Goal: Task Accomplishment & Management: Manage account settings

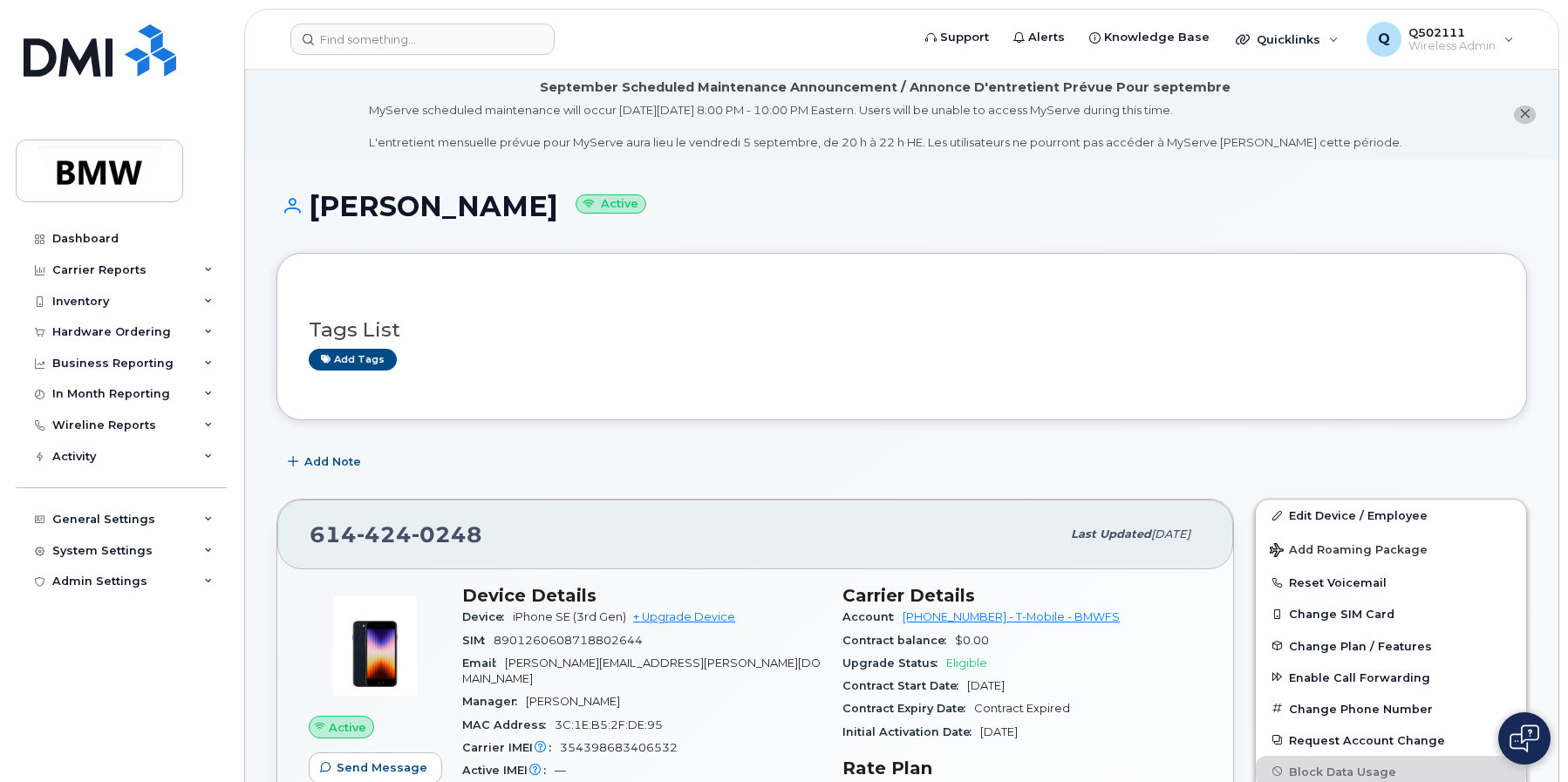
scroll to position [364, 0]
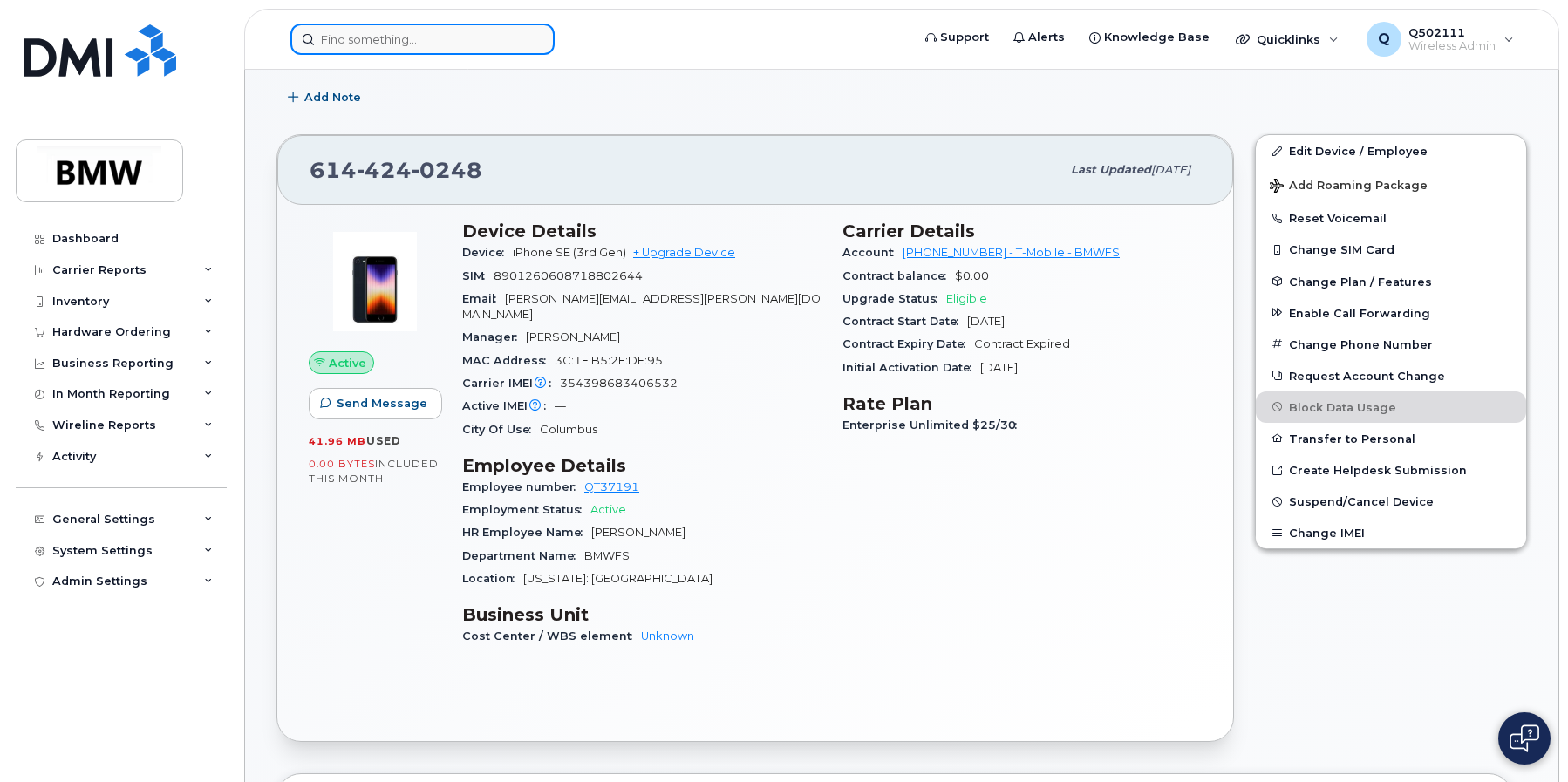
click at [400, 26] on input at bounding box center [422, 38] width 264 height 31
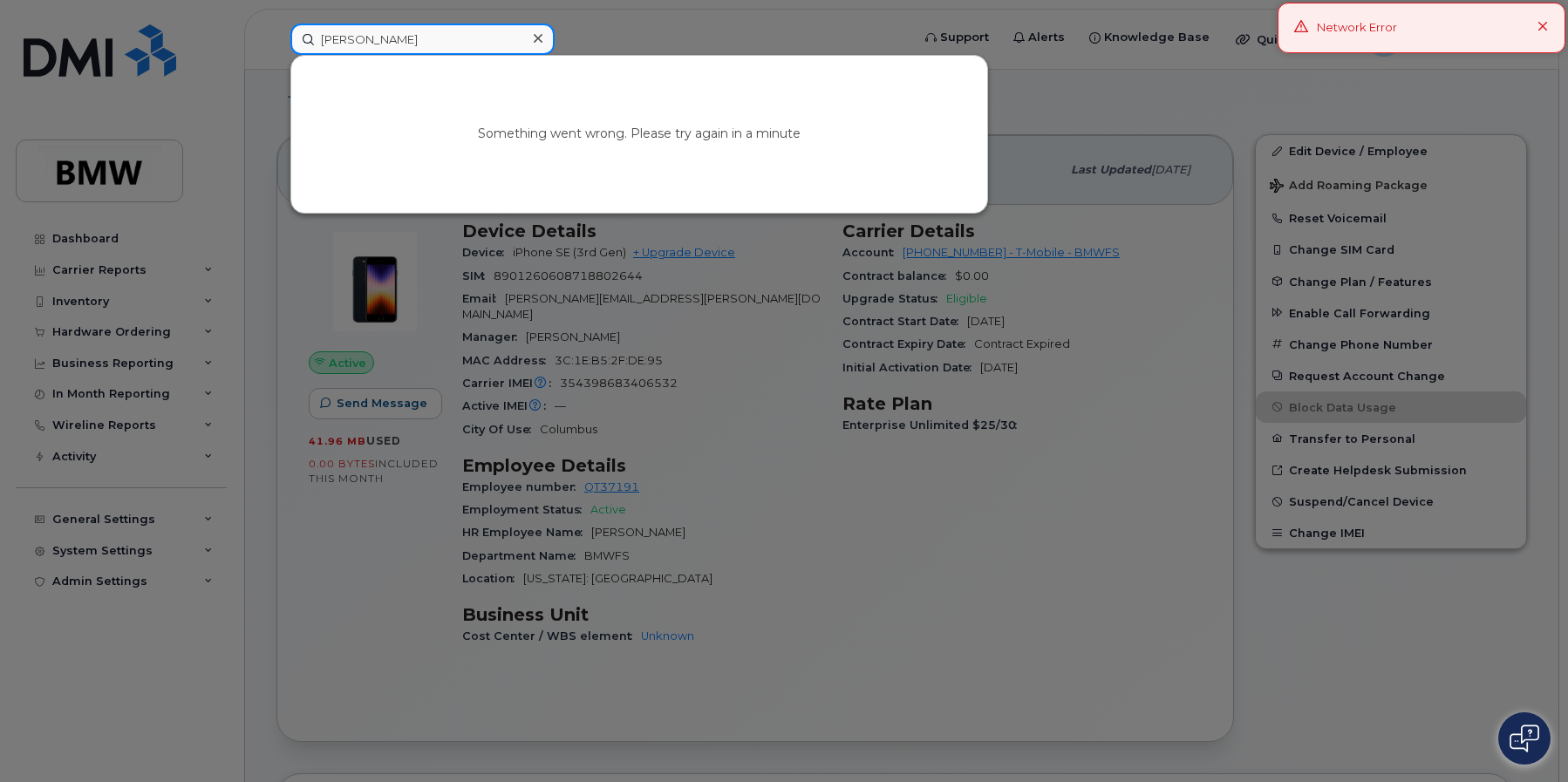
type input "clarke"
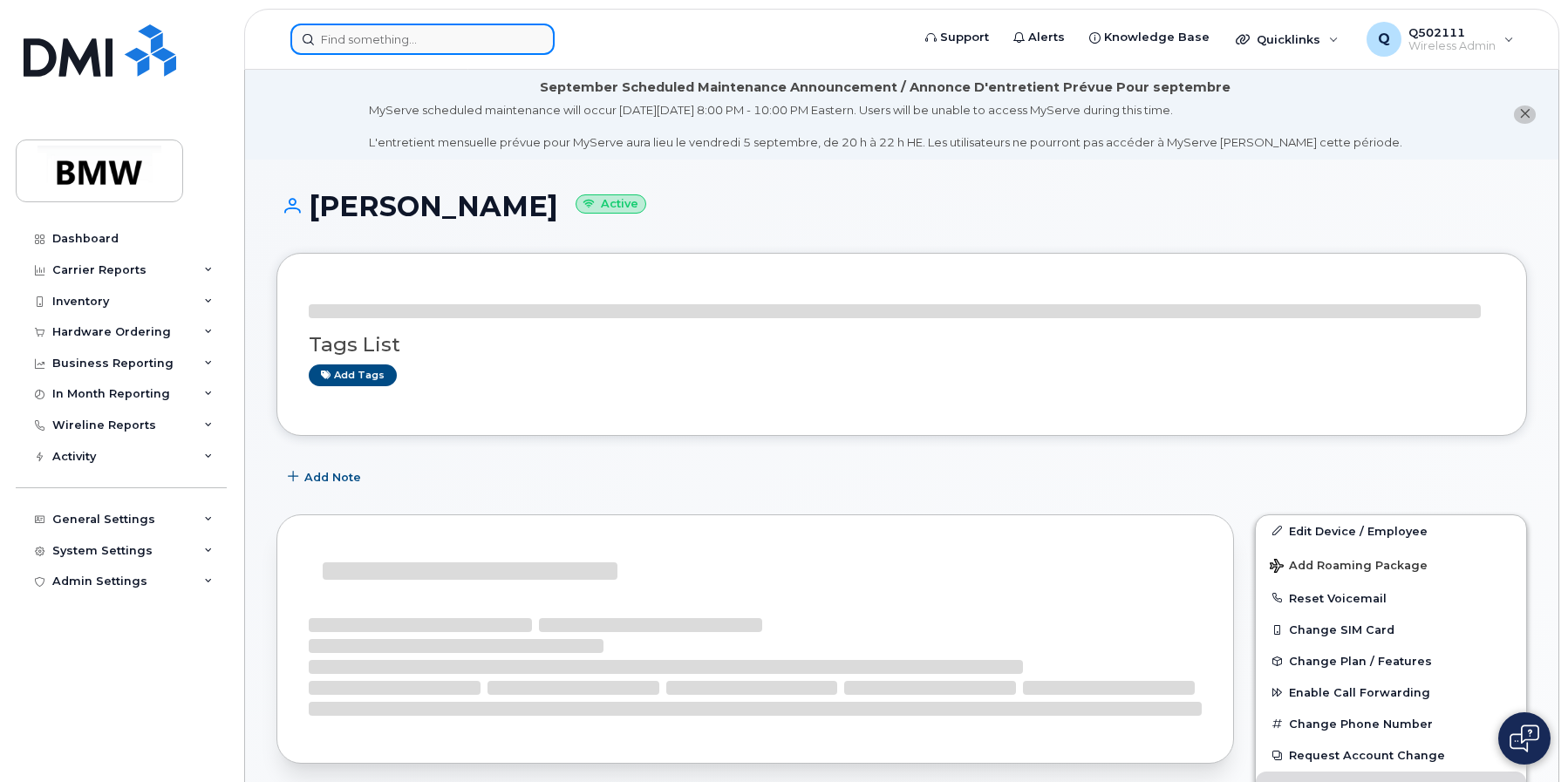
click at [461, 46] on input at bounding box center [422, 38] width 264 height 31
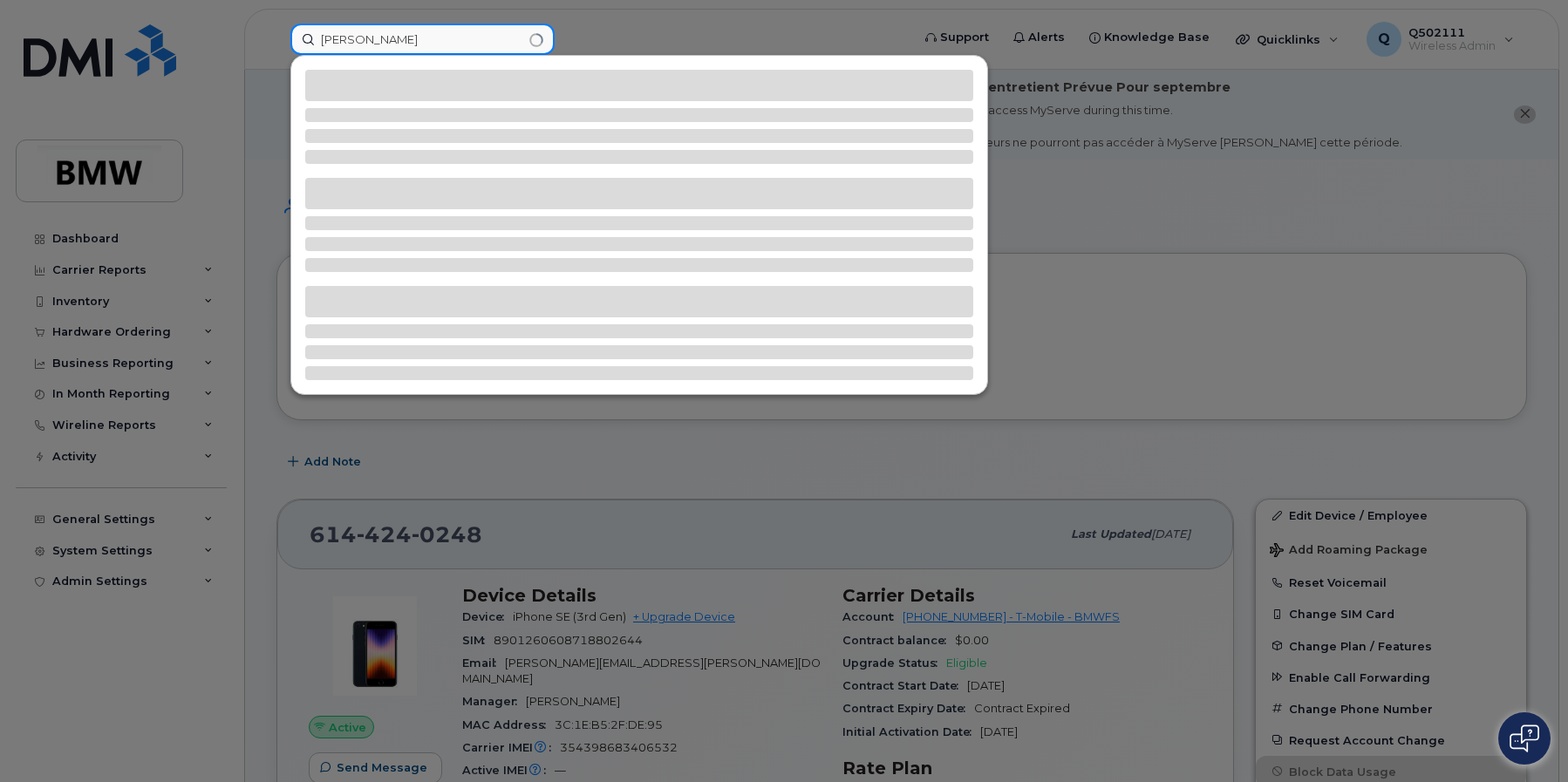
type input "clarke m"
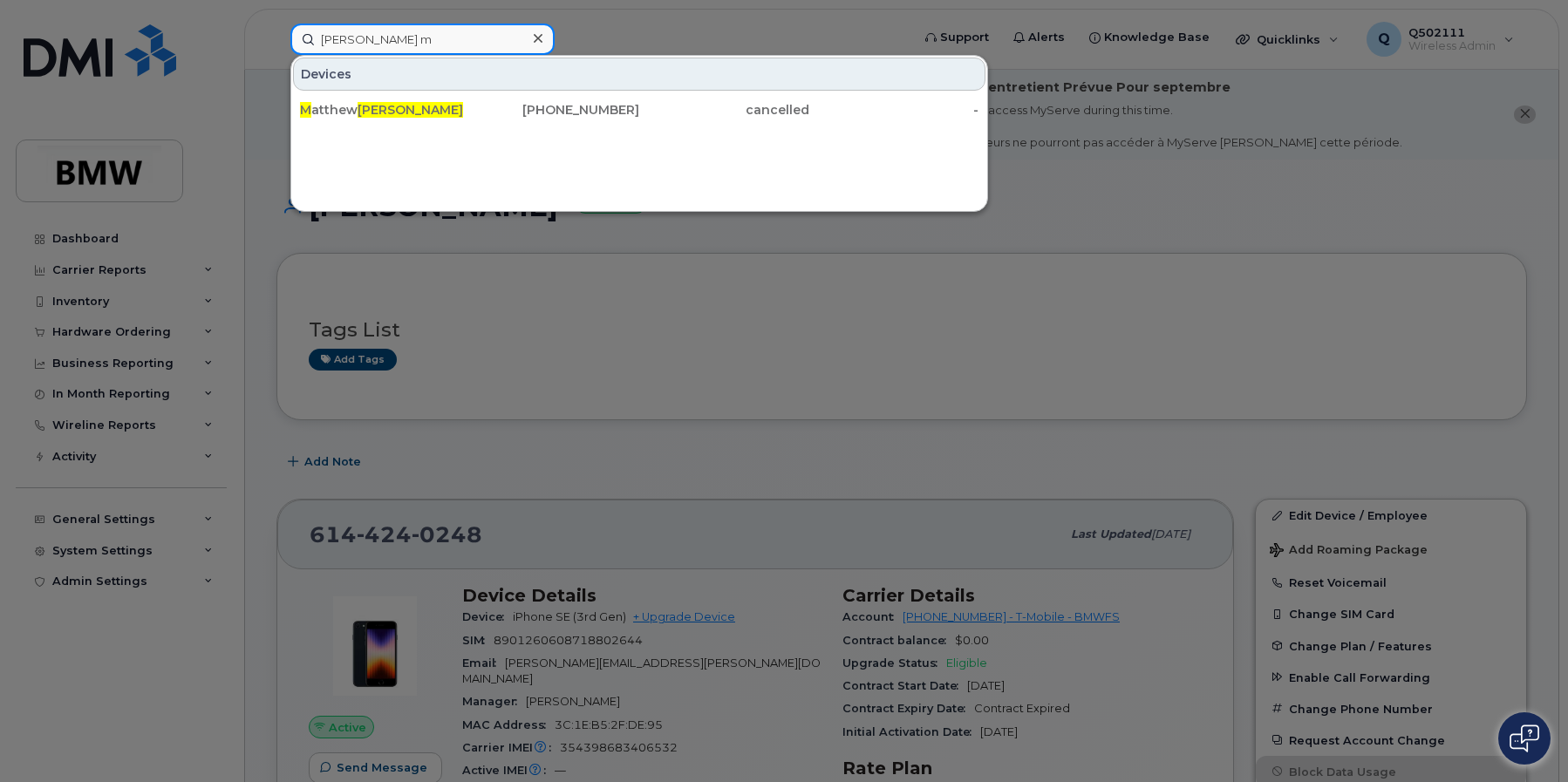
drag, startPoint x: 433, startPoint y: 37, endPoint x: 292, endPoint y: 52, distance: 141.8
click at [292, 52] on div "clarke m" at bounding box center [422, 38] width 264 height 31
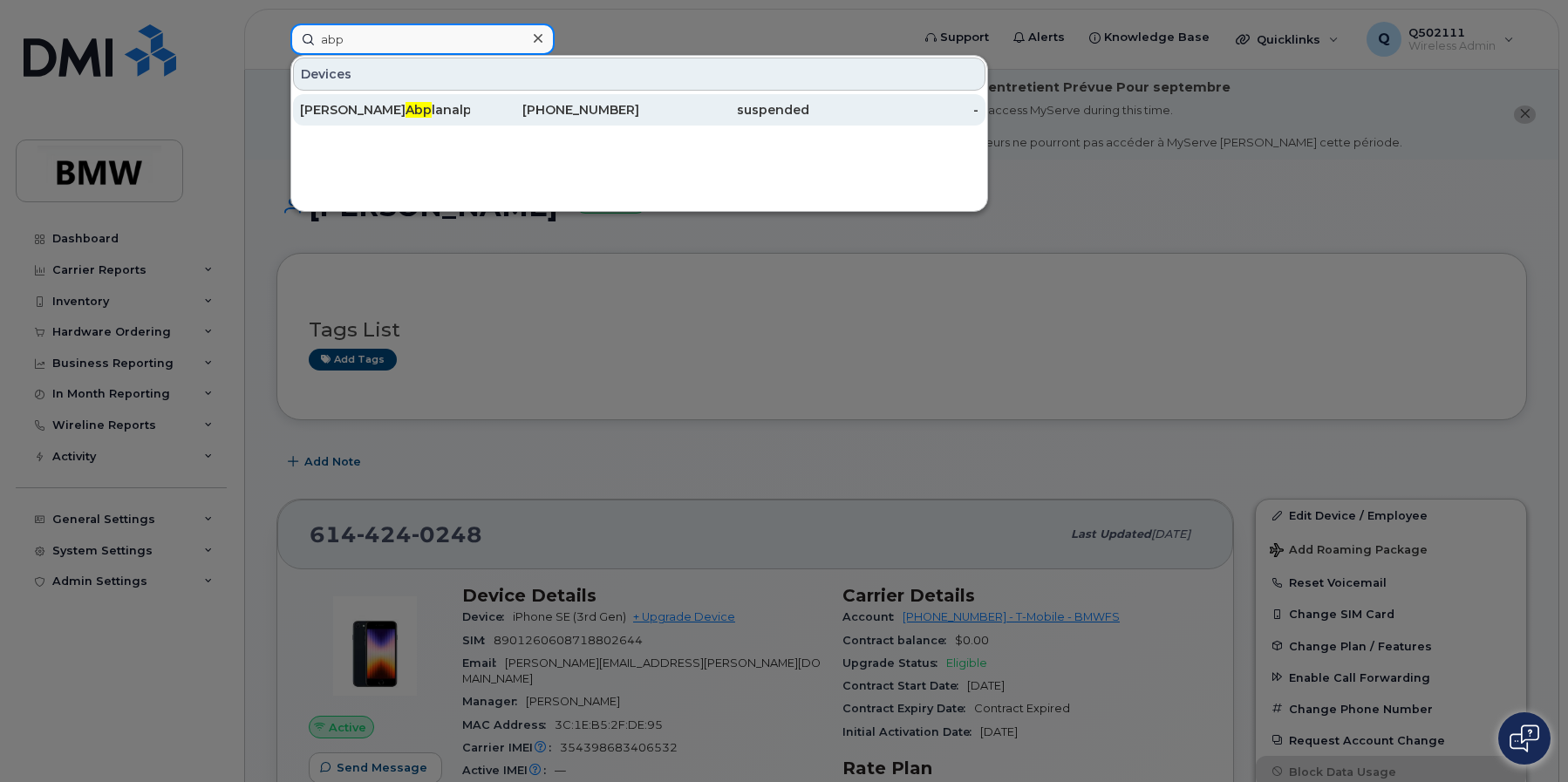
type input "abp"
click at [391, 112] on div "Kyle Abp lanalp" at bounding box center [385, 110] width 170 height 18
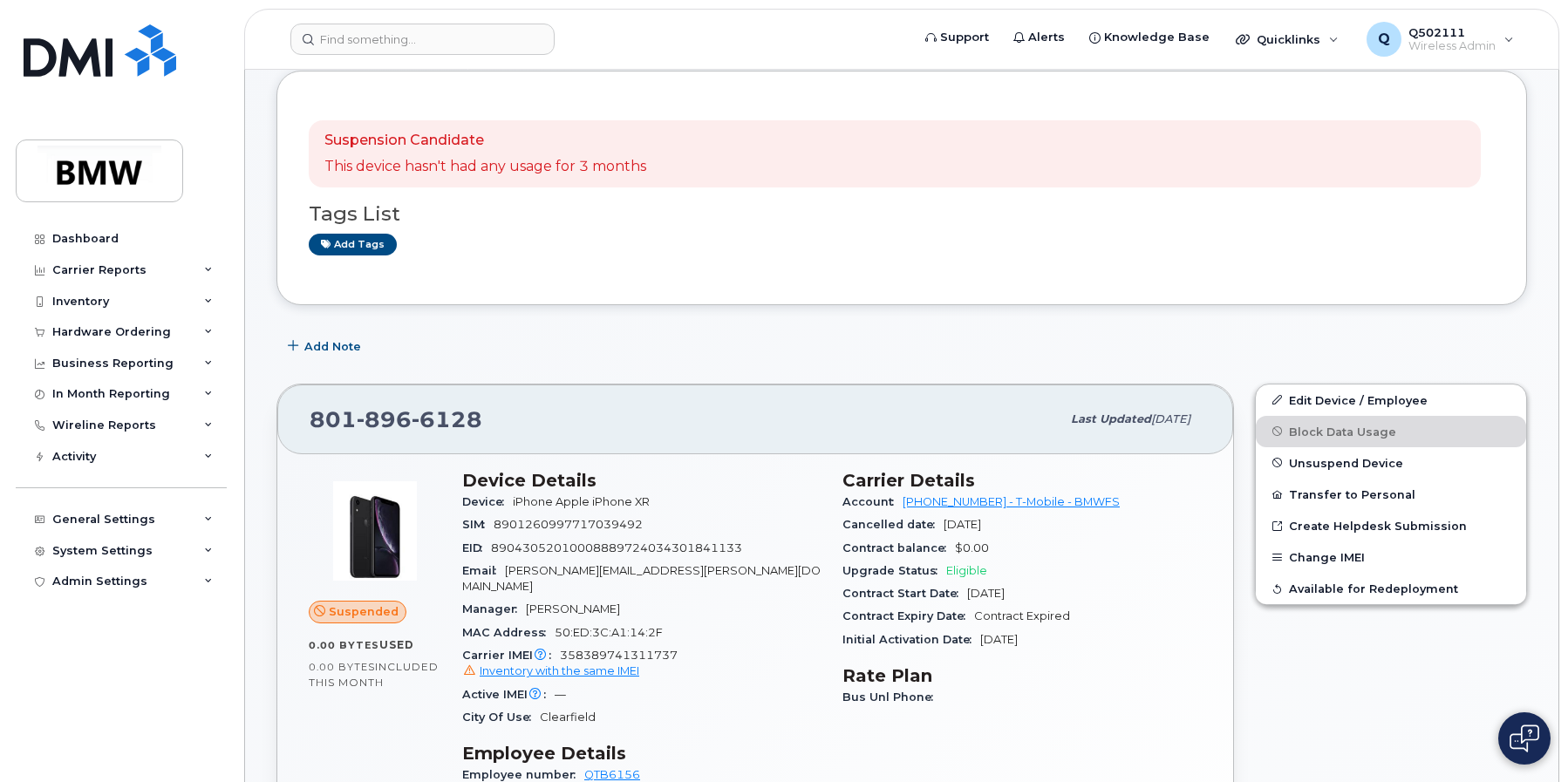
scroll to position [146, 0]
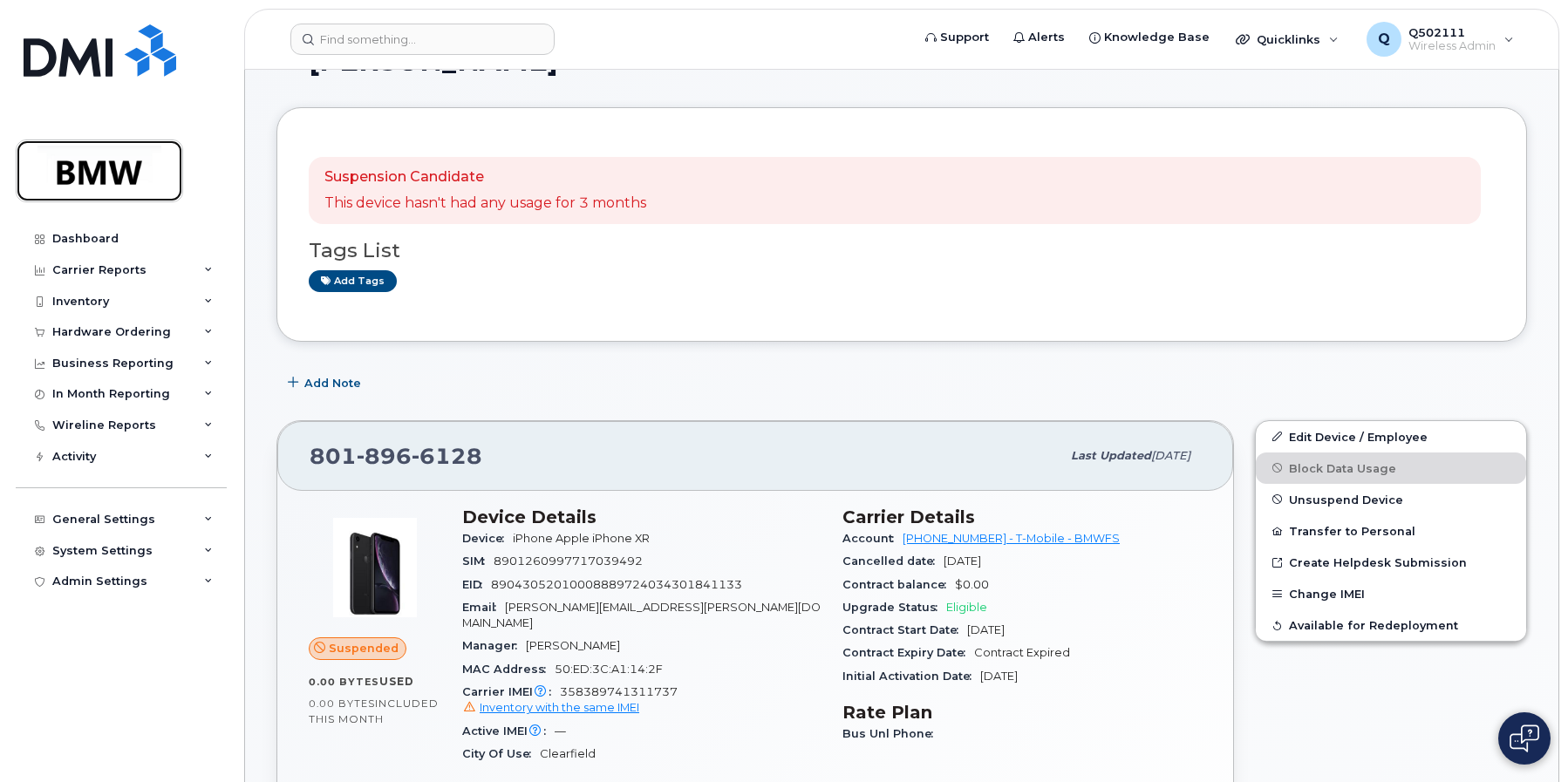
click at [105, 174] on img at bounding box center [99, 171] width 134 height 51
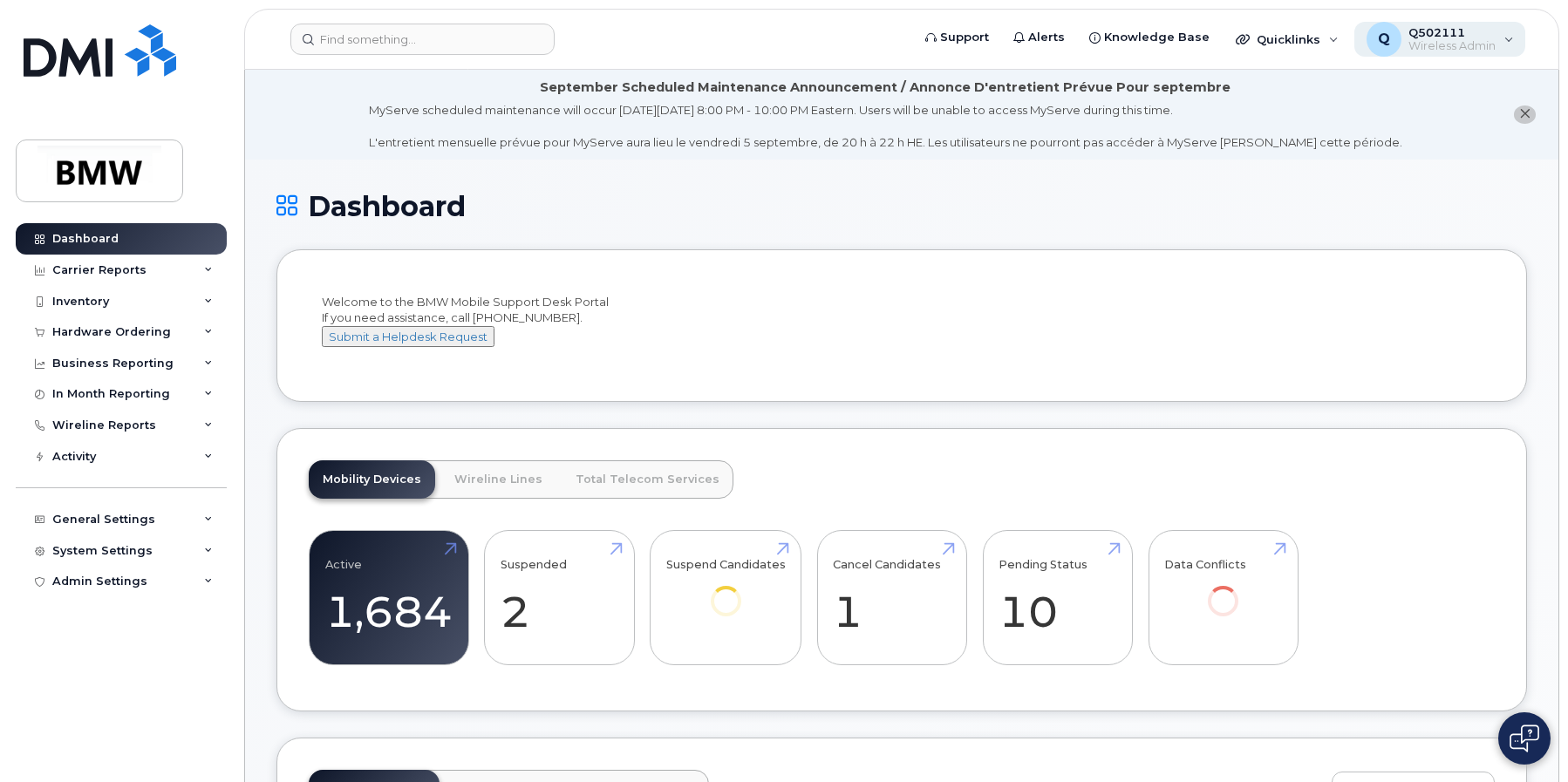
click at [1505, 41] on div "Q Q502111 Wireless Admin" at bounding box center [1440, 38] width 171 height 35
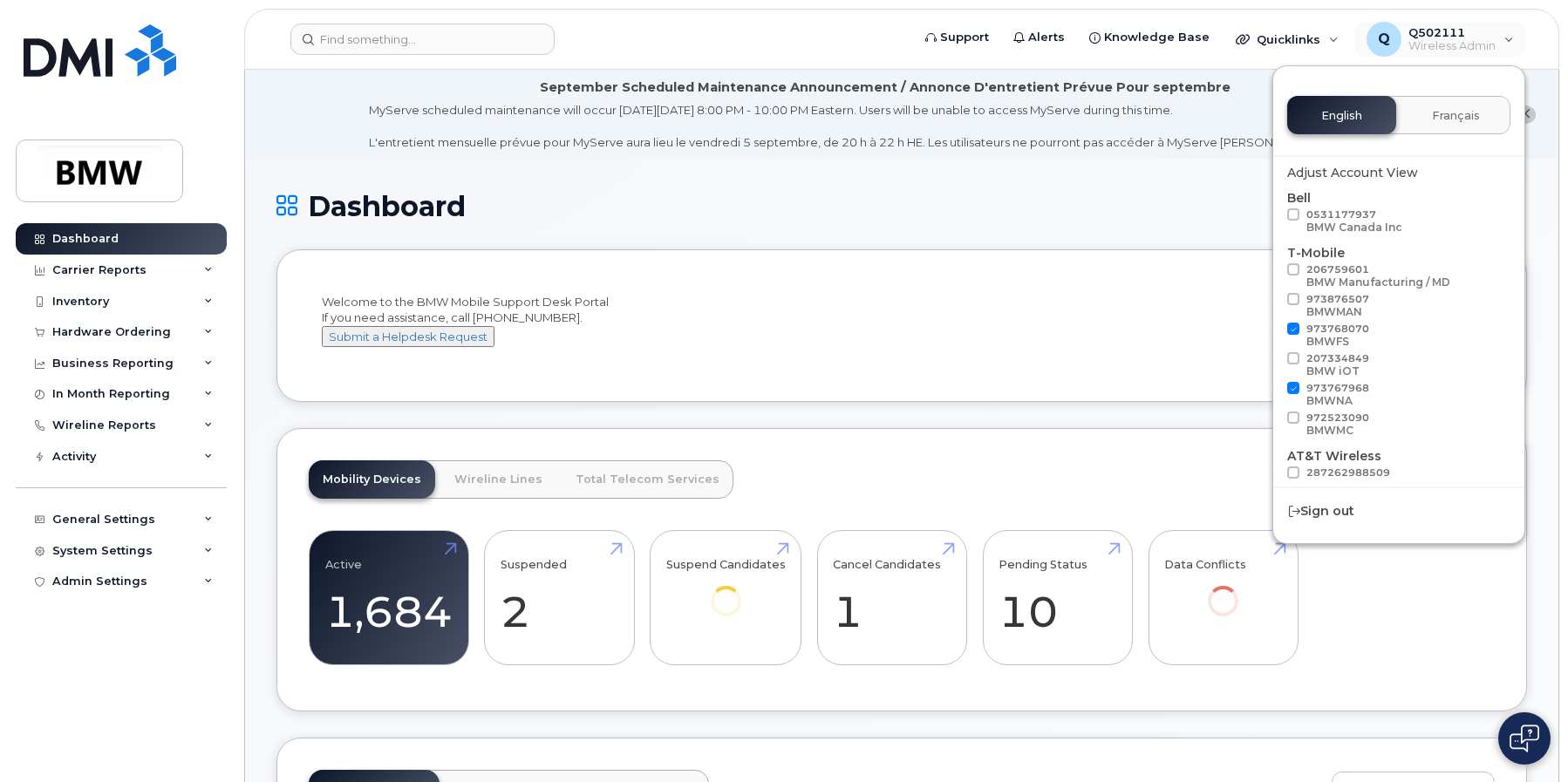
click at [1293, 392] on span at bounding box center [1293, 388] width 13 height 12
click at [1275, 391] on input "973767968 BMWNA" at bounding box center [1271, 387] width 9 height 9
checkbox input "false"
click at [1022, 358] on div "Welcome to the BMW Mobile Support Desk Portal If you need assistance, call 800-…" at bounding box center [901, 329] width 1160 height 70
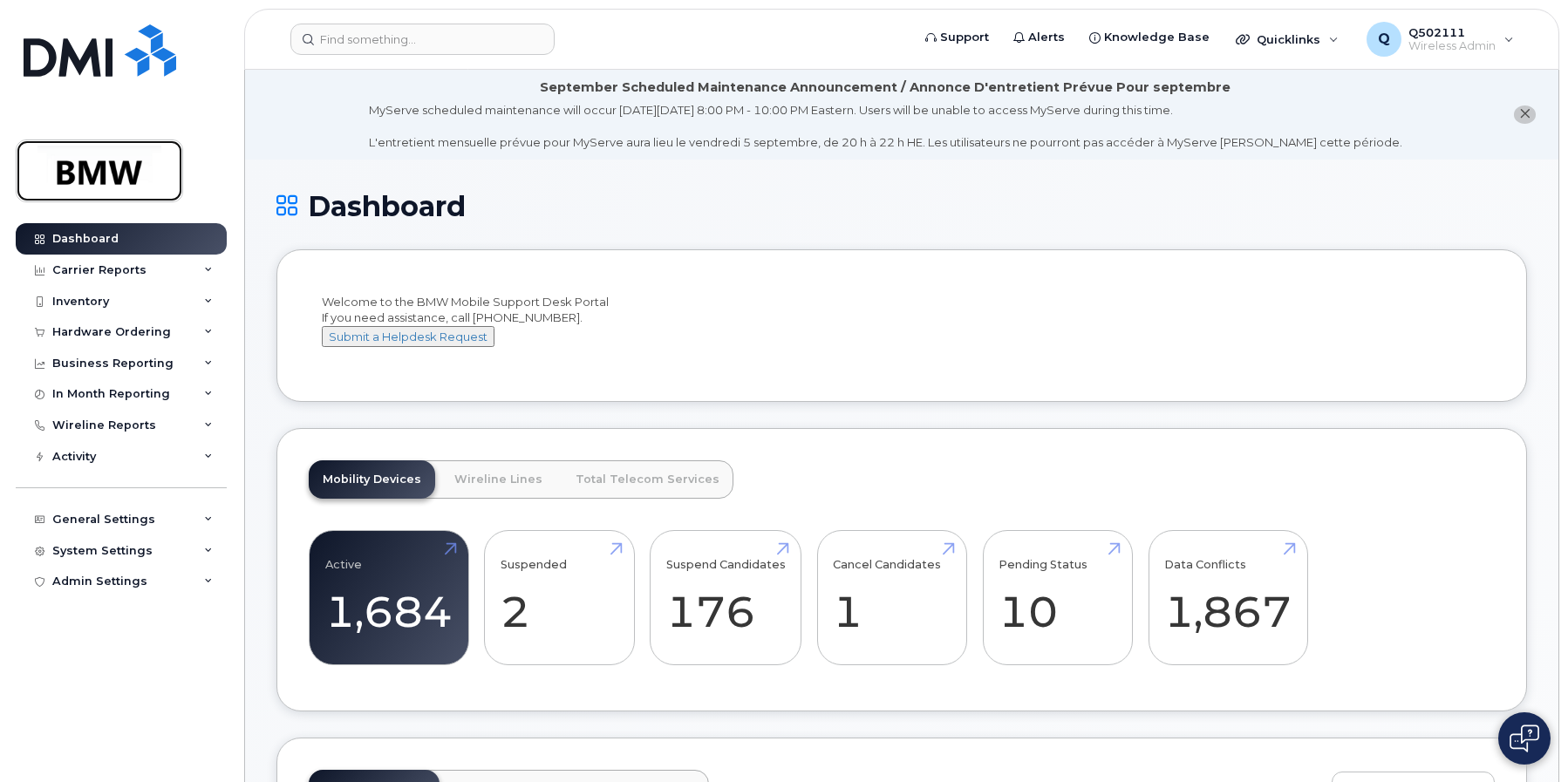
drag, startPoint x: 84, startPoint y: 171, endPoint x: 144, endPoint y: 179, distance: 60.5
click at [84, 171] on img at bounding box center [99, 171] width 134 height 51
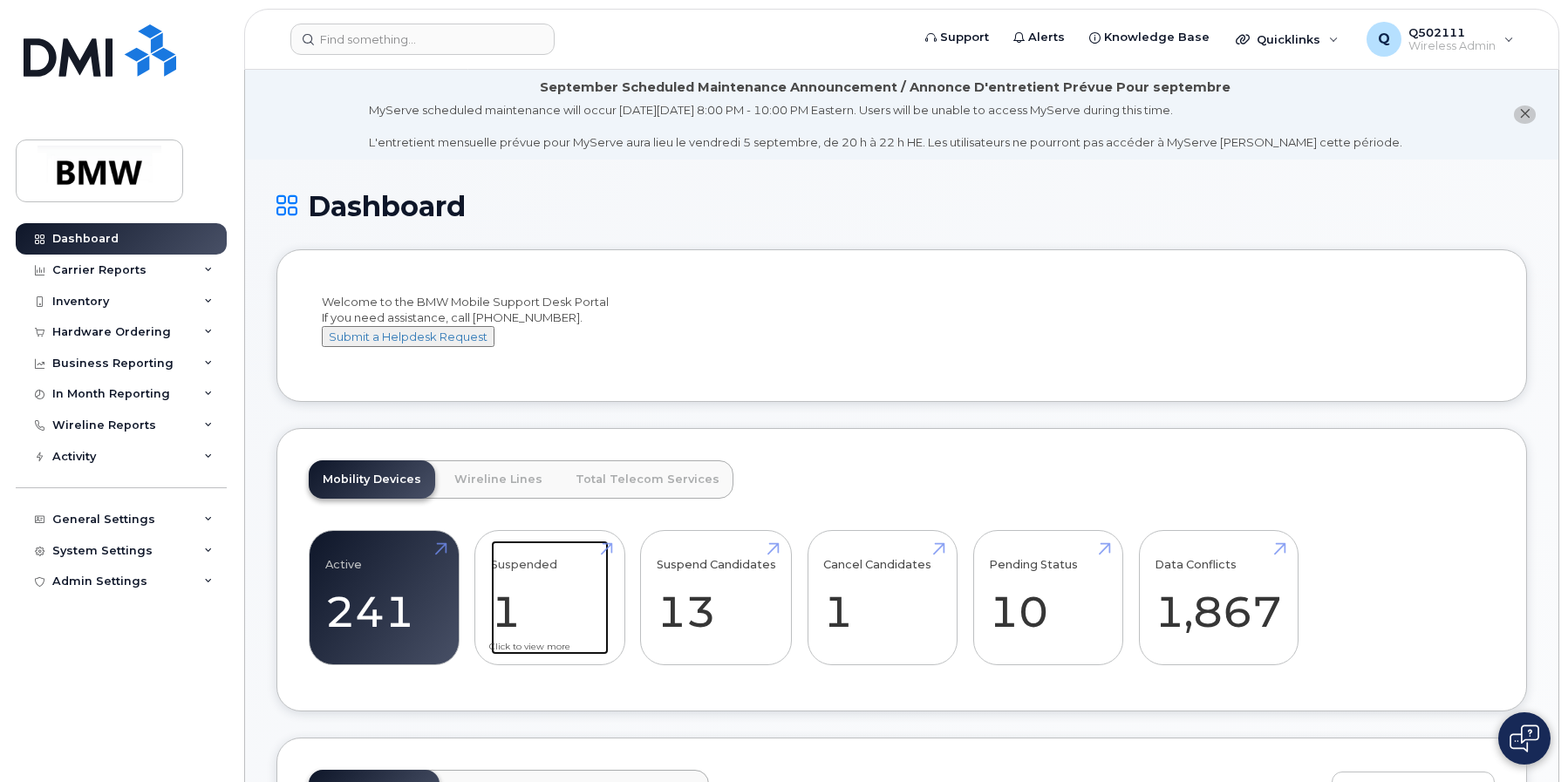
click at [533, 564] on link "Suspended 1" at bounding box center [550, 597] width 118 height 115
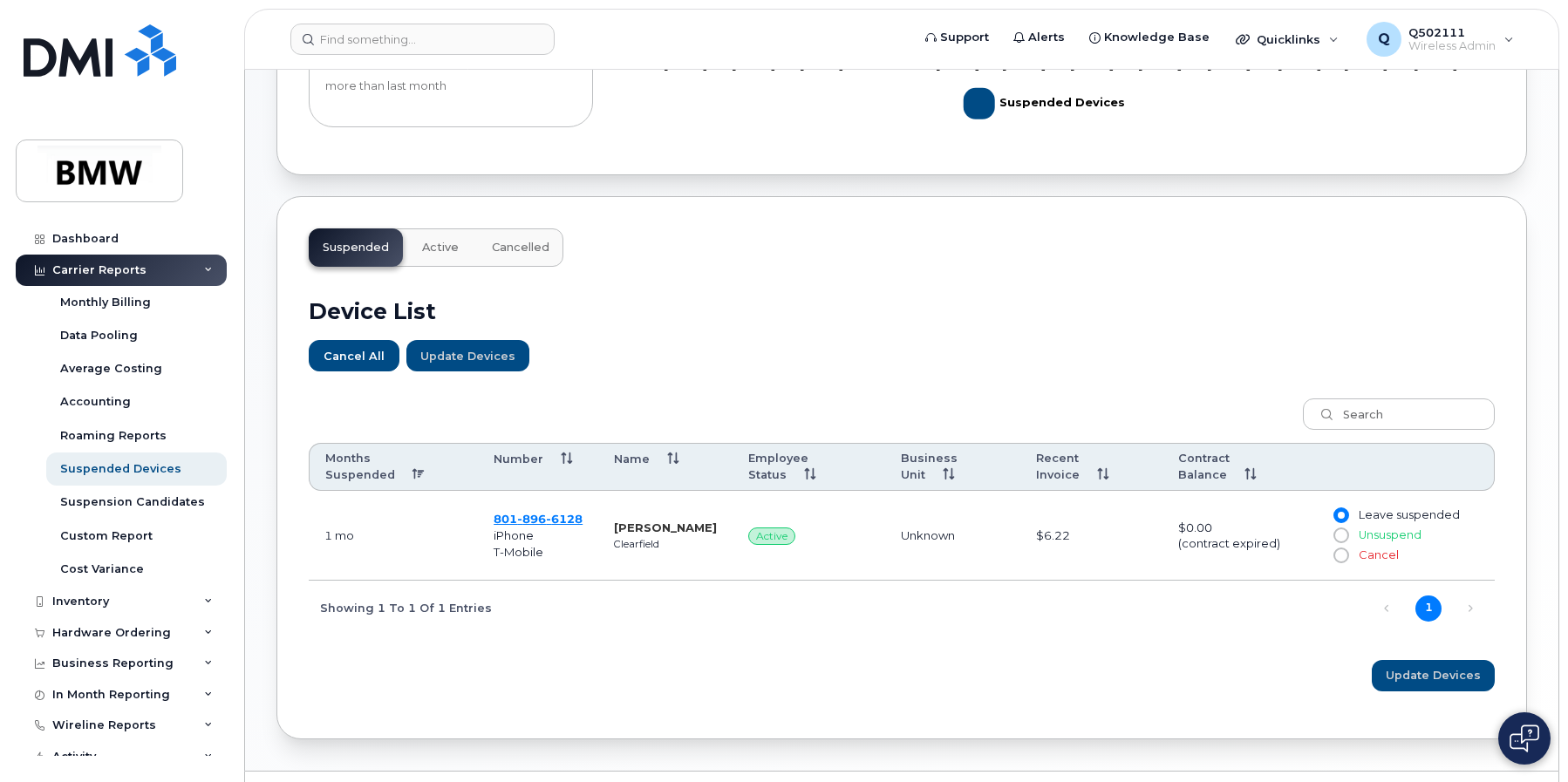
scroll to position [436, 0]
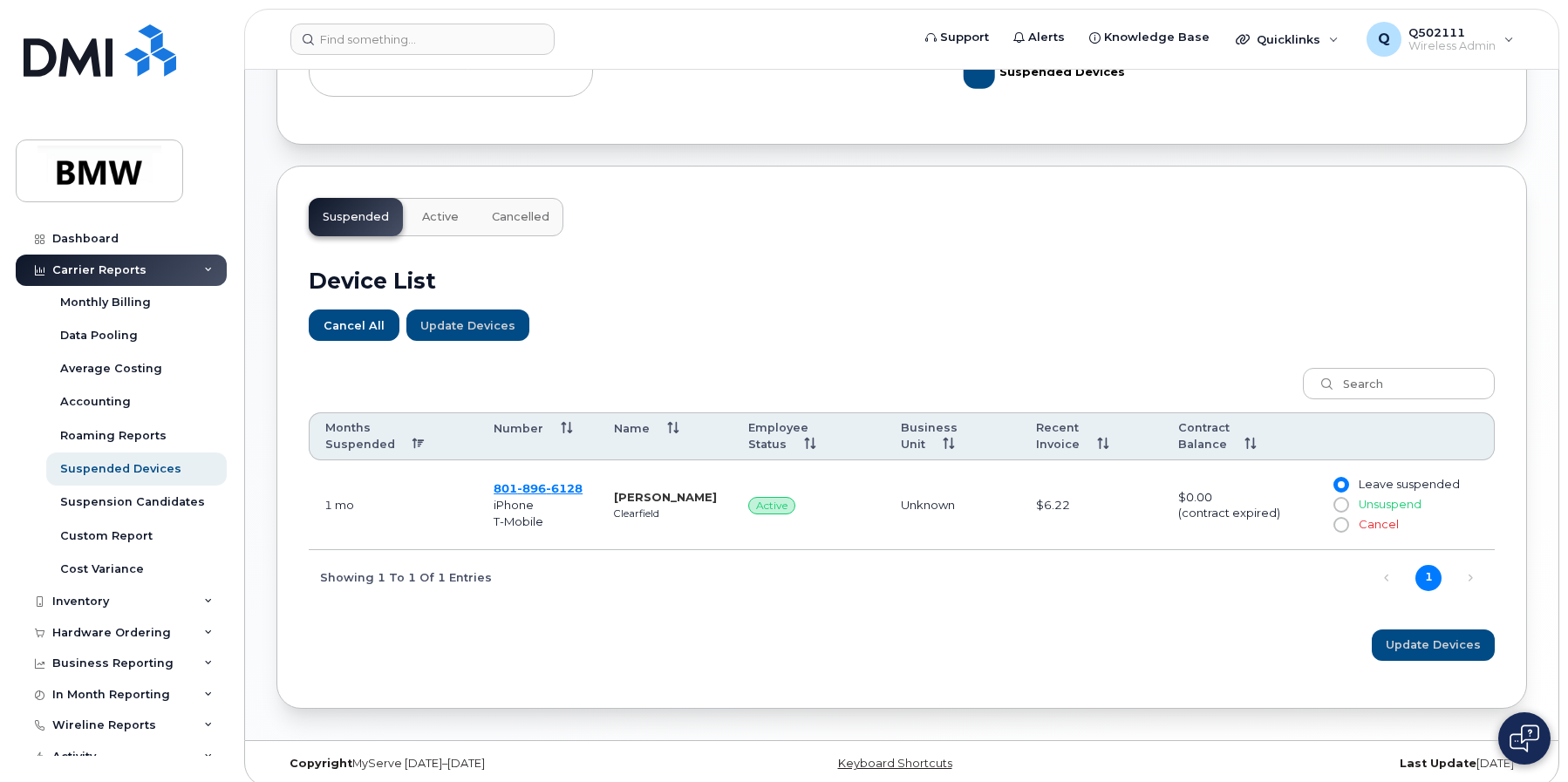
click at [1341, 520] on input "Cancel" at bounding box center [1340, 525] width 14 height 14
radio input "true"
click at [649, 503] on strong "Kyle Abplanalp" at bounding box center [665, 497] width 103 height 14
copy strong "Abplanalp"
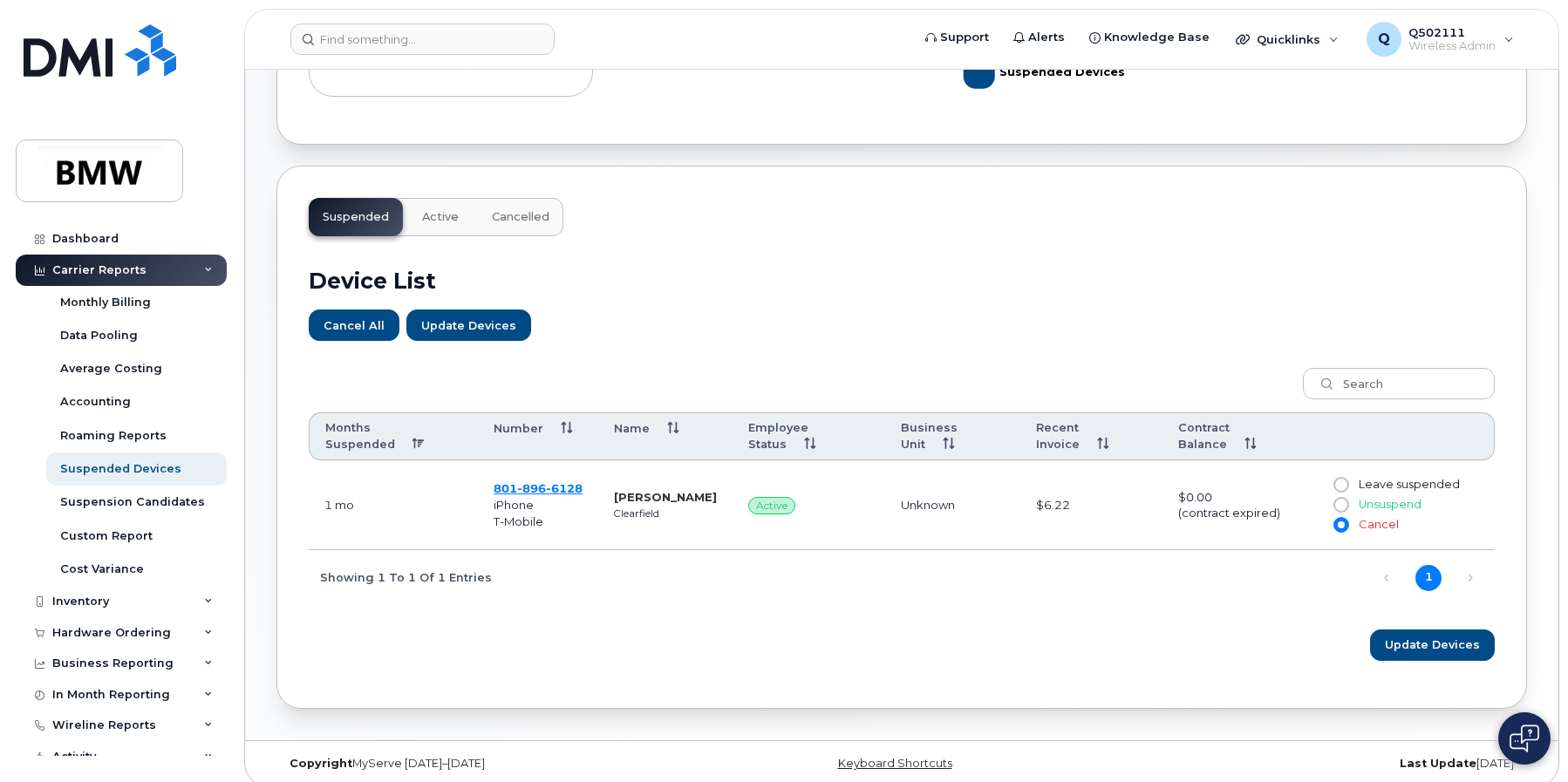
click at [974, 593] on div "Months Suspended Number Name Employee Status Business Unit Recent Invoice Contr…" at bounding box center [902, 479] width 1186 height 247
click at [1431, 641] on span "Update Devices" at bounding box center [1433, 645] width 95 height 17
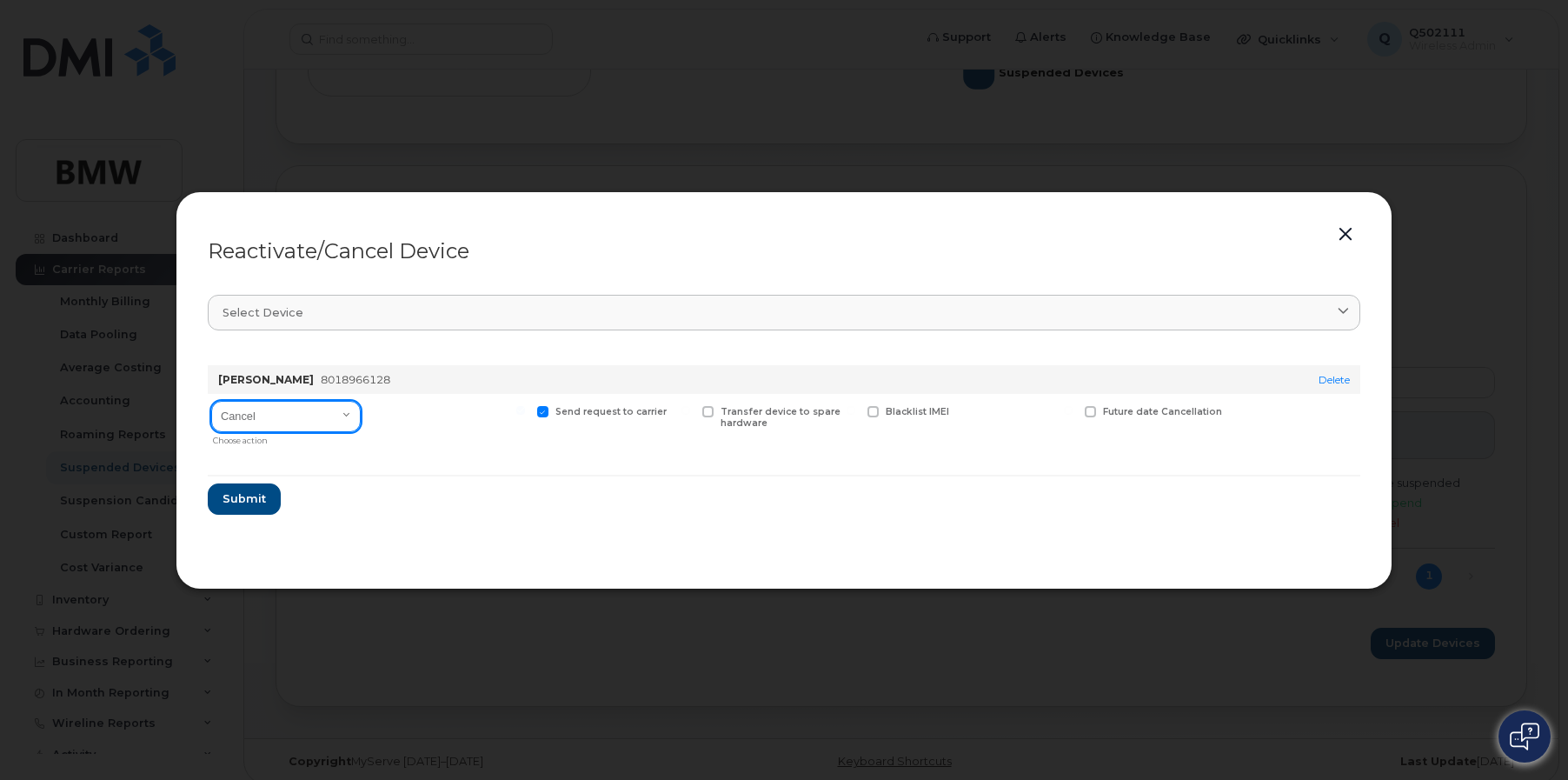
click at [353, 427] on select "Cancel Reactivate" at bounding box center [286, 416] width 150 height 31
click at [456, 421] on div at bounding box center [449, 423] width 161 height 60
click at [244, 503] on span "Submit" at bounding box center [243, 499] width 44 height 17
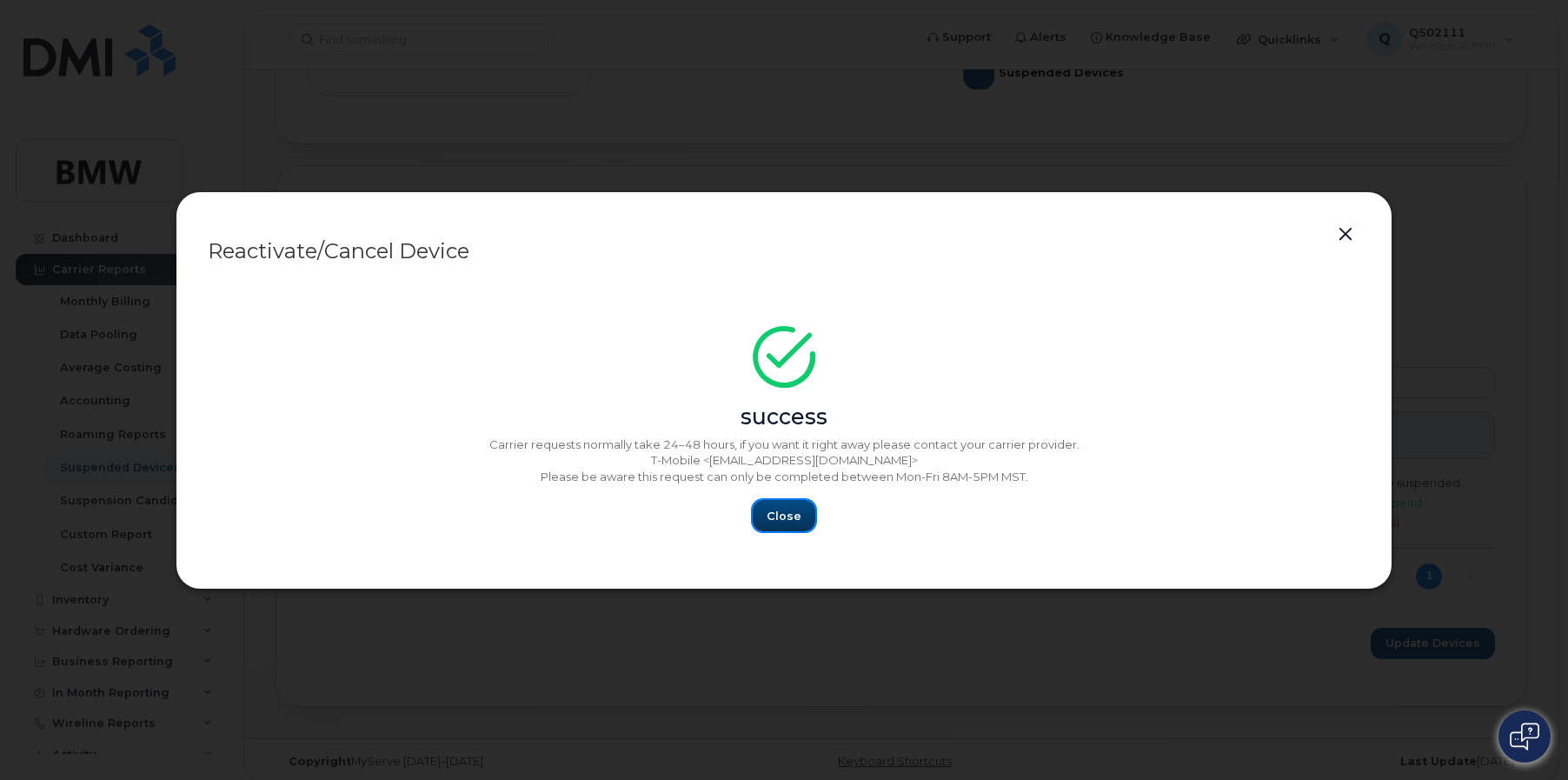
click at [765, 508] on button "Close" at bounding box center [784, 516] width 62 height 31
click at [792, 515] on span "Close" at bounding box center [783, 516] width 35 height 17
click at [1512, 308] on div at bounding box center [784, 390] width 1568 height 780
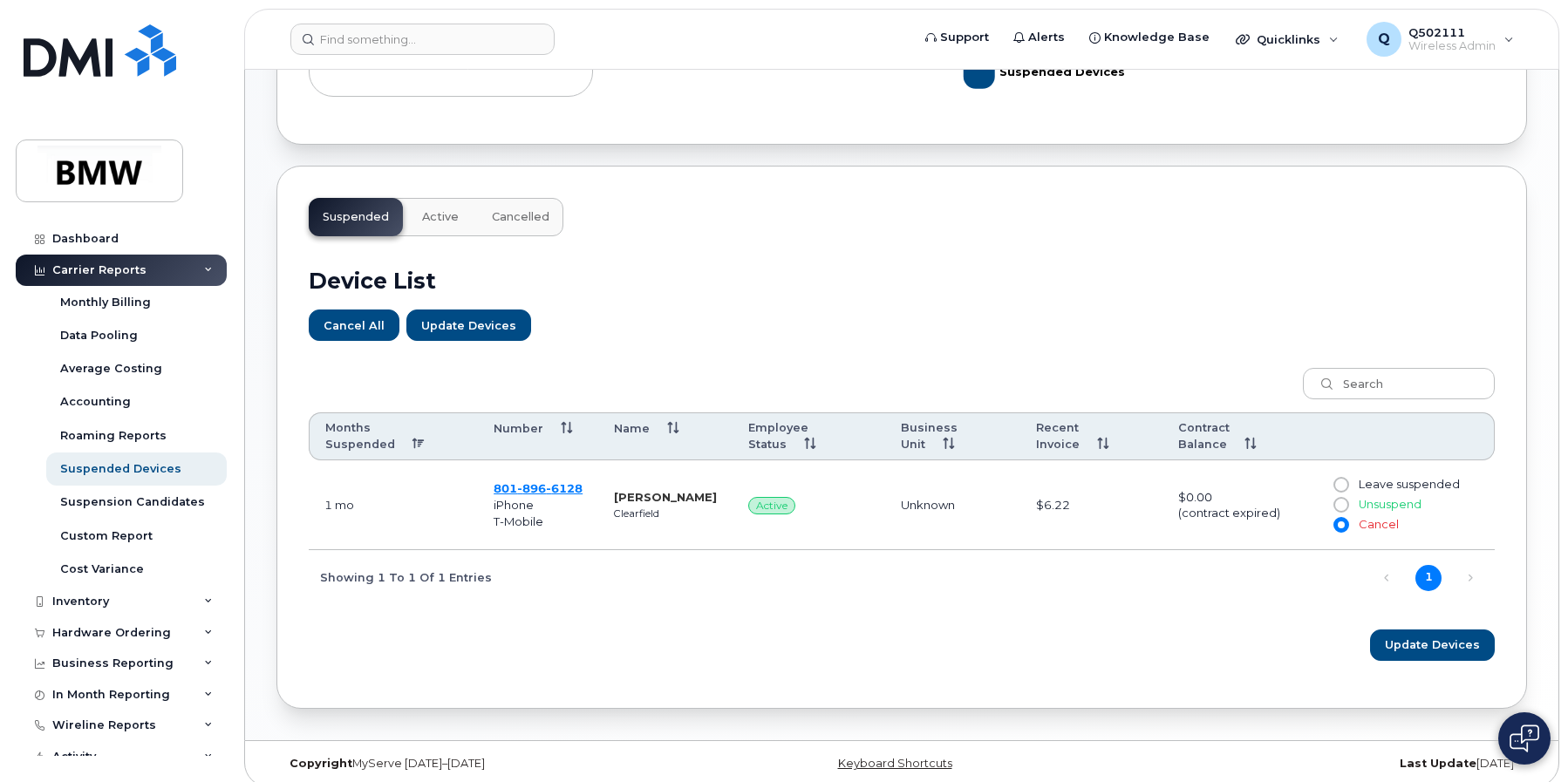
click at [422, 211] on span "Active" at bounding box center [440, 217] width 37 height 14
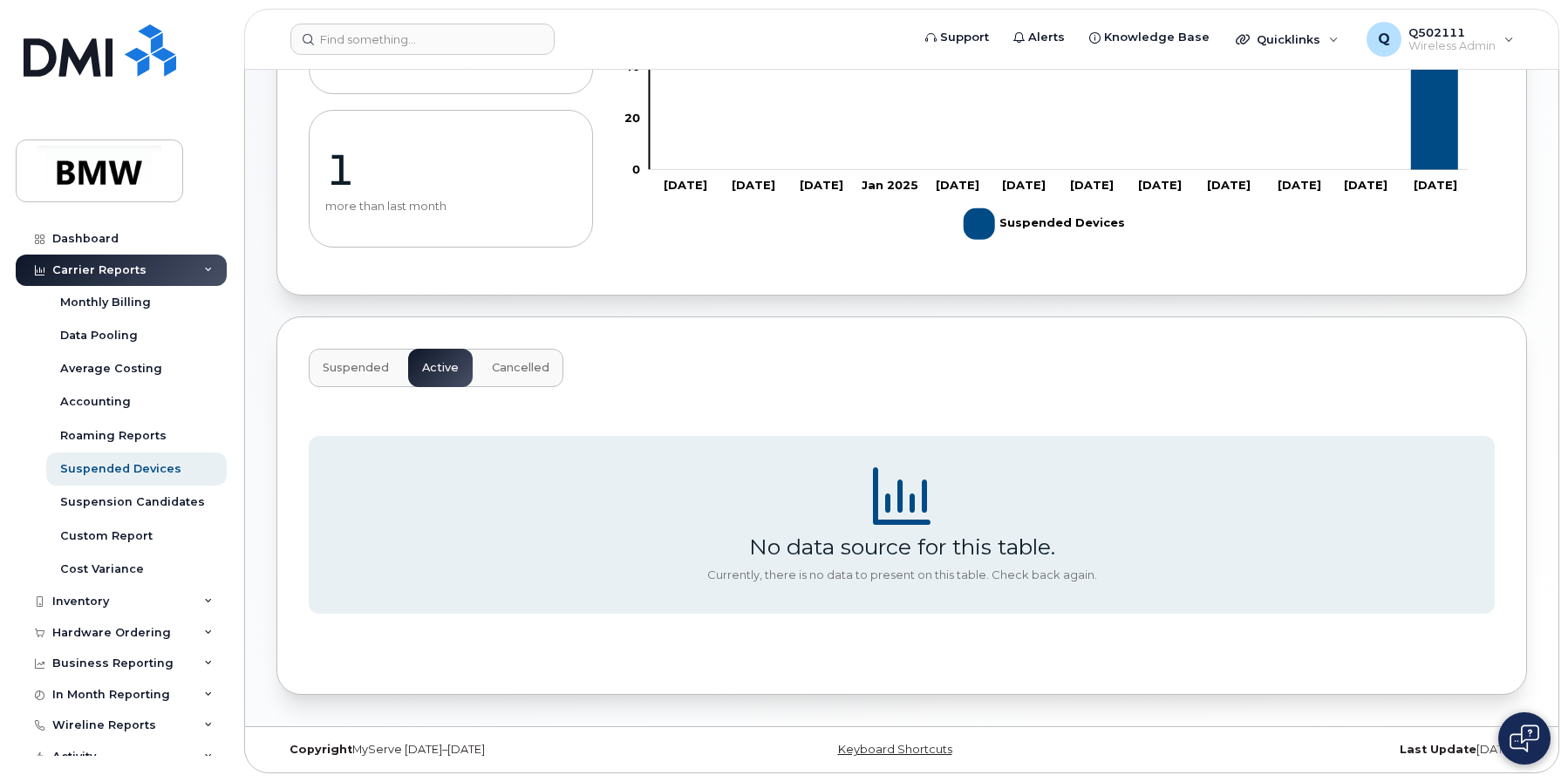
scroll to position [0, 0]
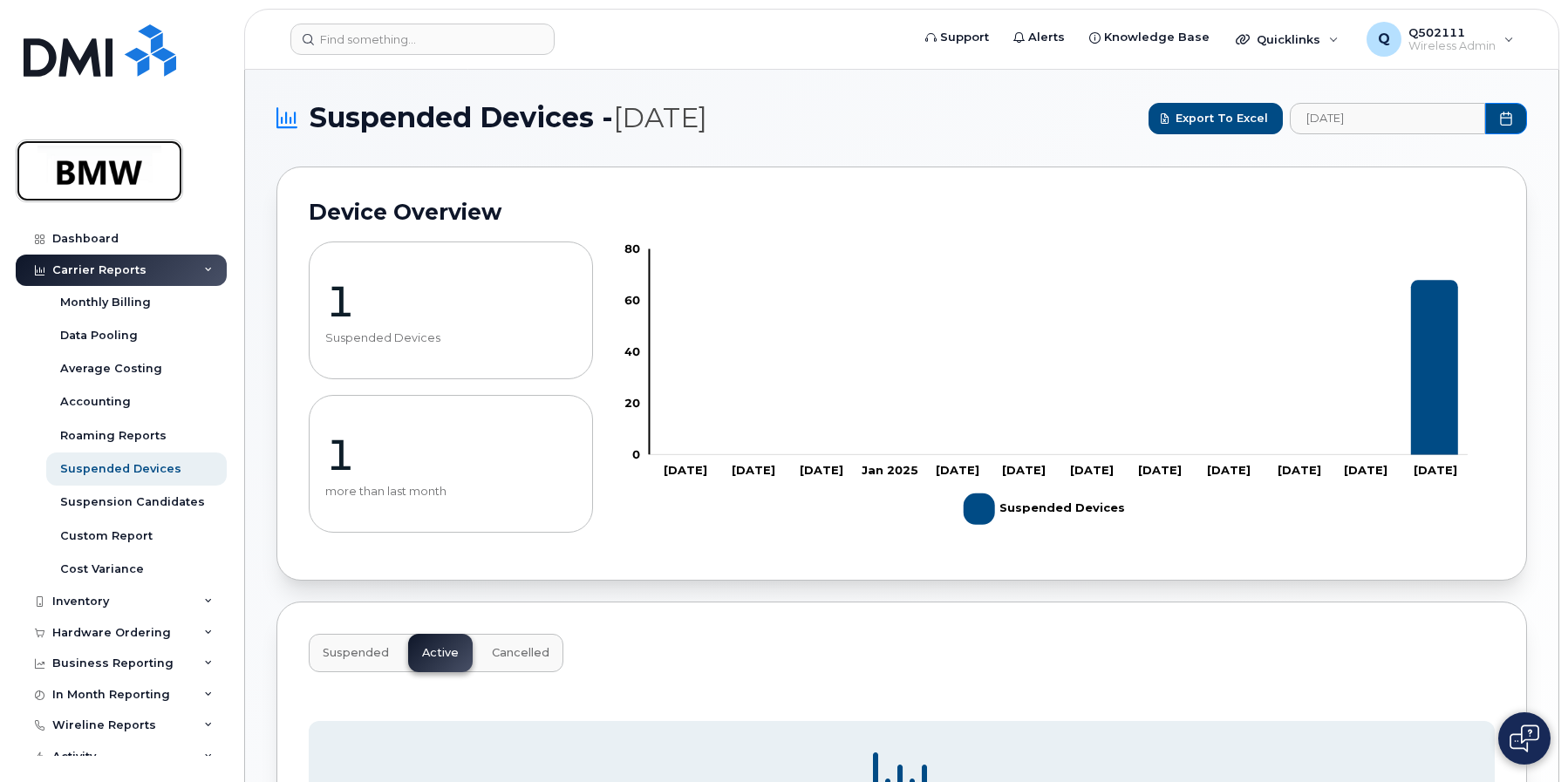
click at [123, 155] on img at bounding box center [99, 171] width 134 height 51
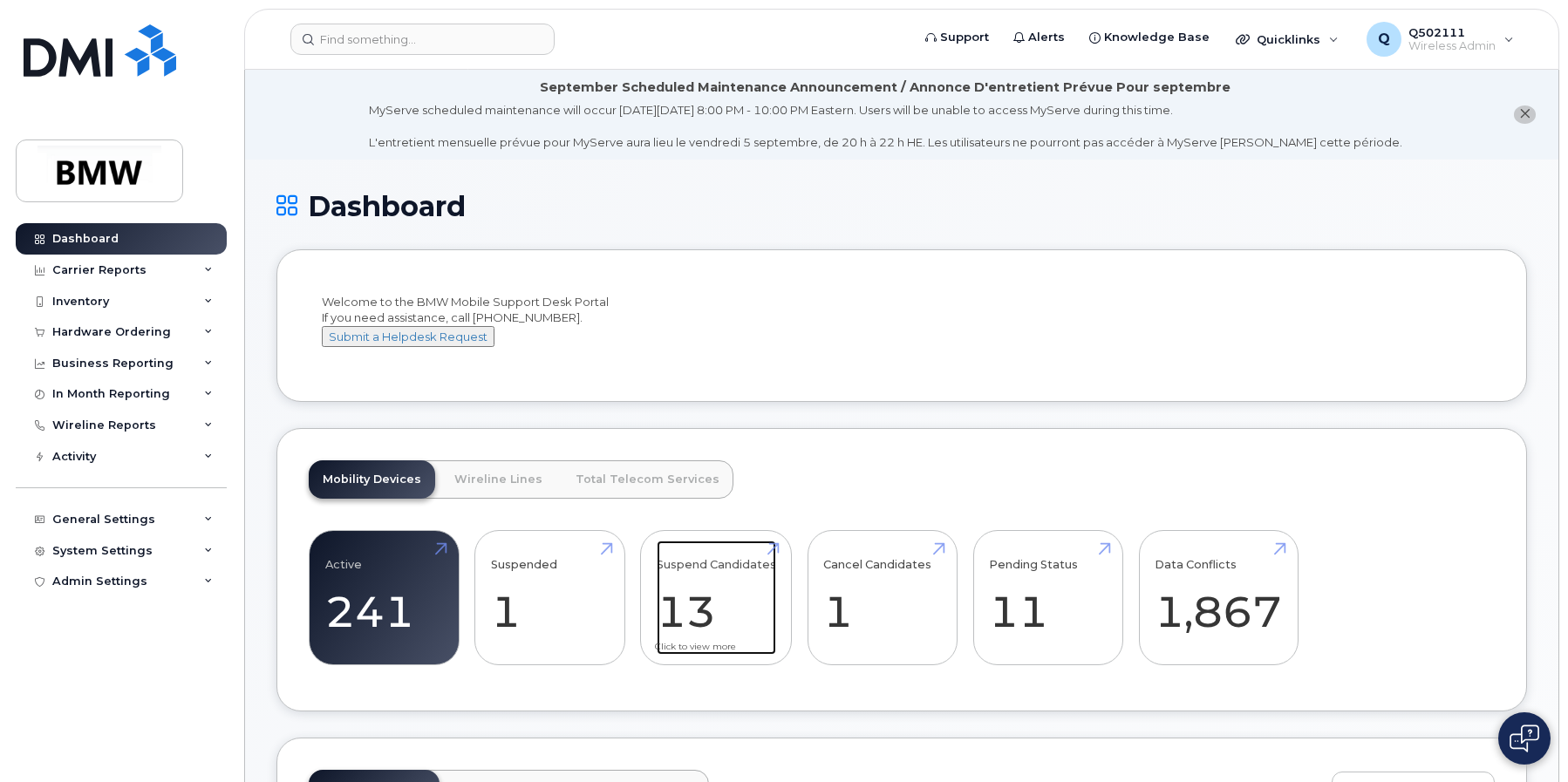
click at [776, 604] on link "Suspend Candidates 13" at bounding box center [716, 597] width 120 height 115
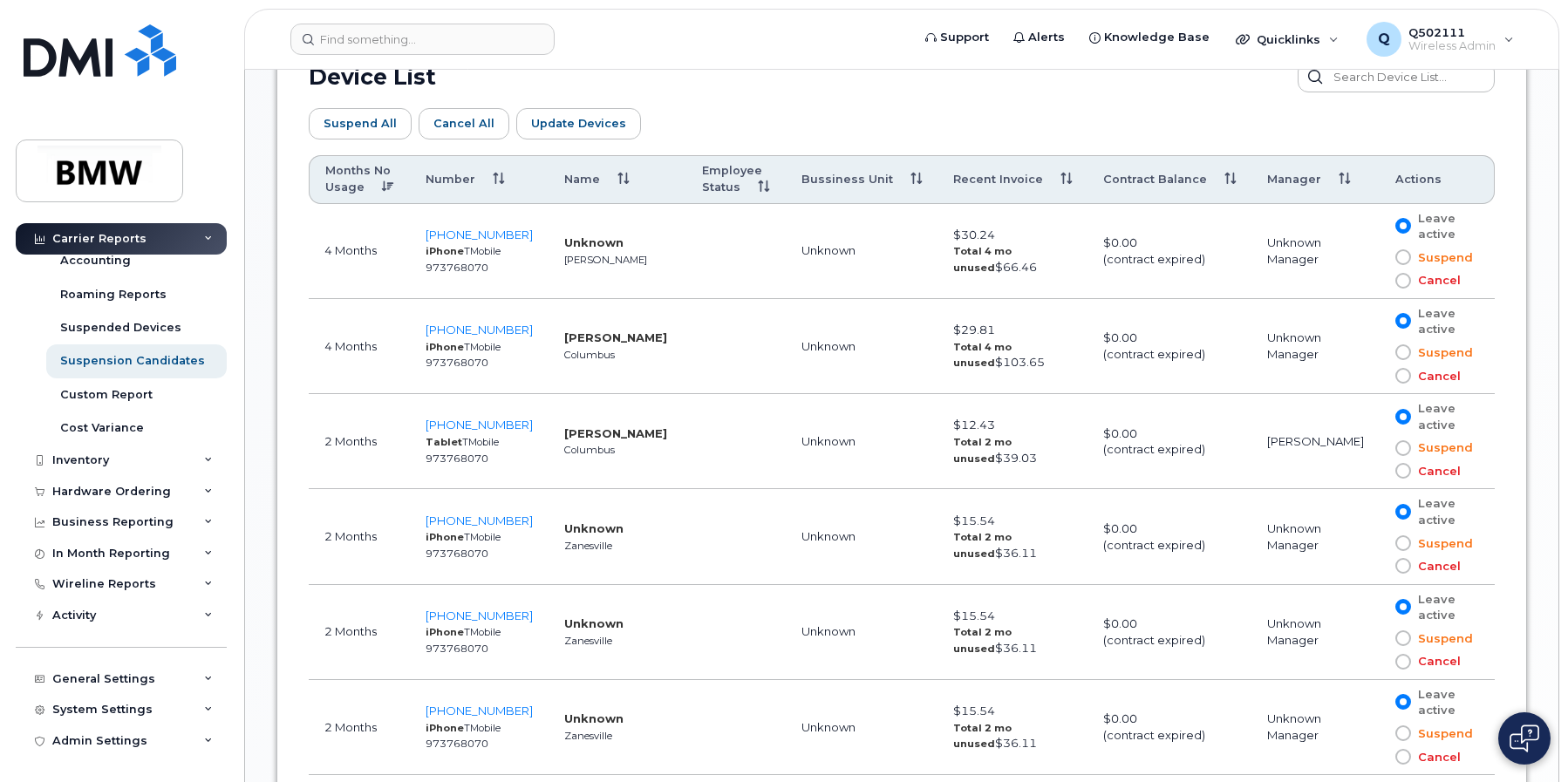
scroll to position [964, 0]
